Goal: Check status: Check status

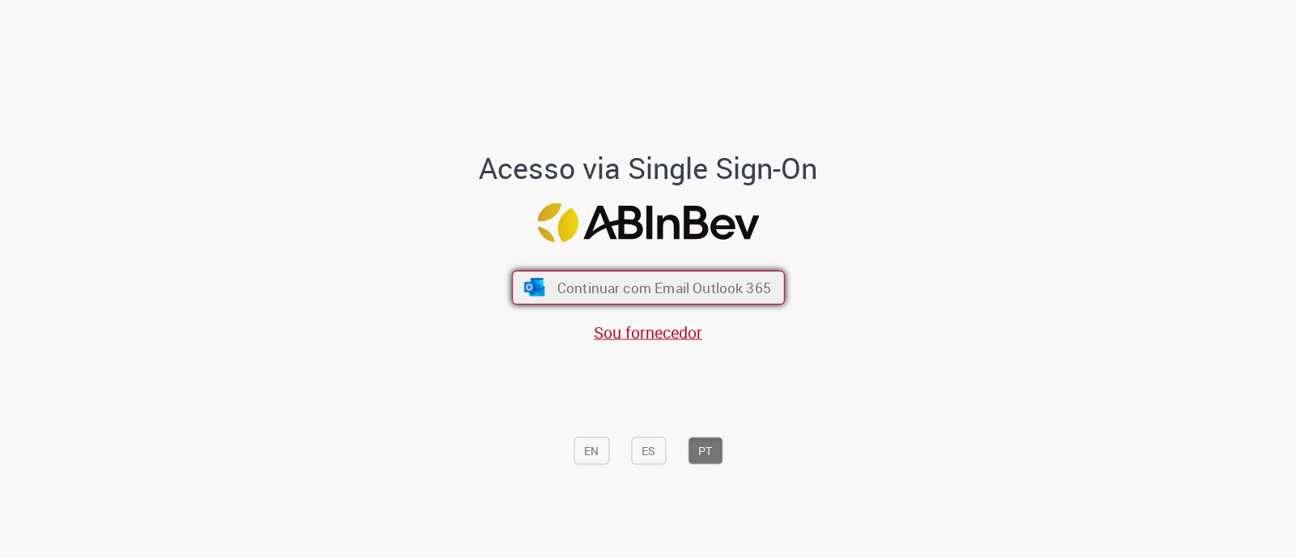
click at [616, 294] on span "Continuar com Email Outlook 365" at bounding box center [663, 288] width 214 height 19
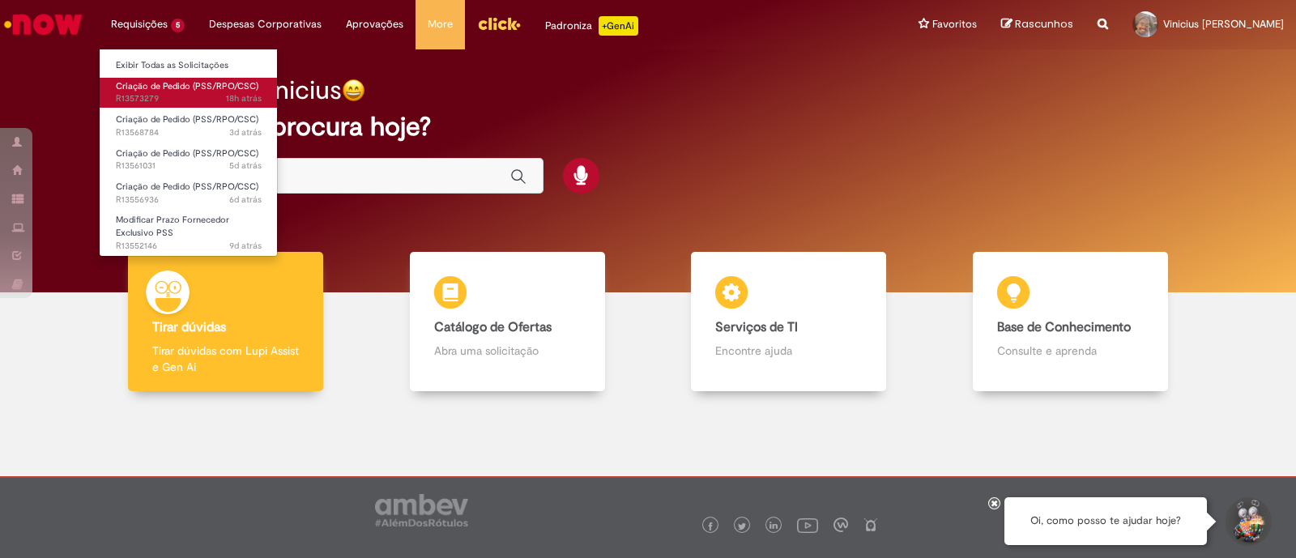
click at [181, 98] on span "18h atrás 18 horas atrás R13573279" at bounding box center [189, 98] width 146 height 13
